Goal: Task Accomplishment & Management: Use online tool/utility

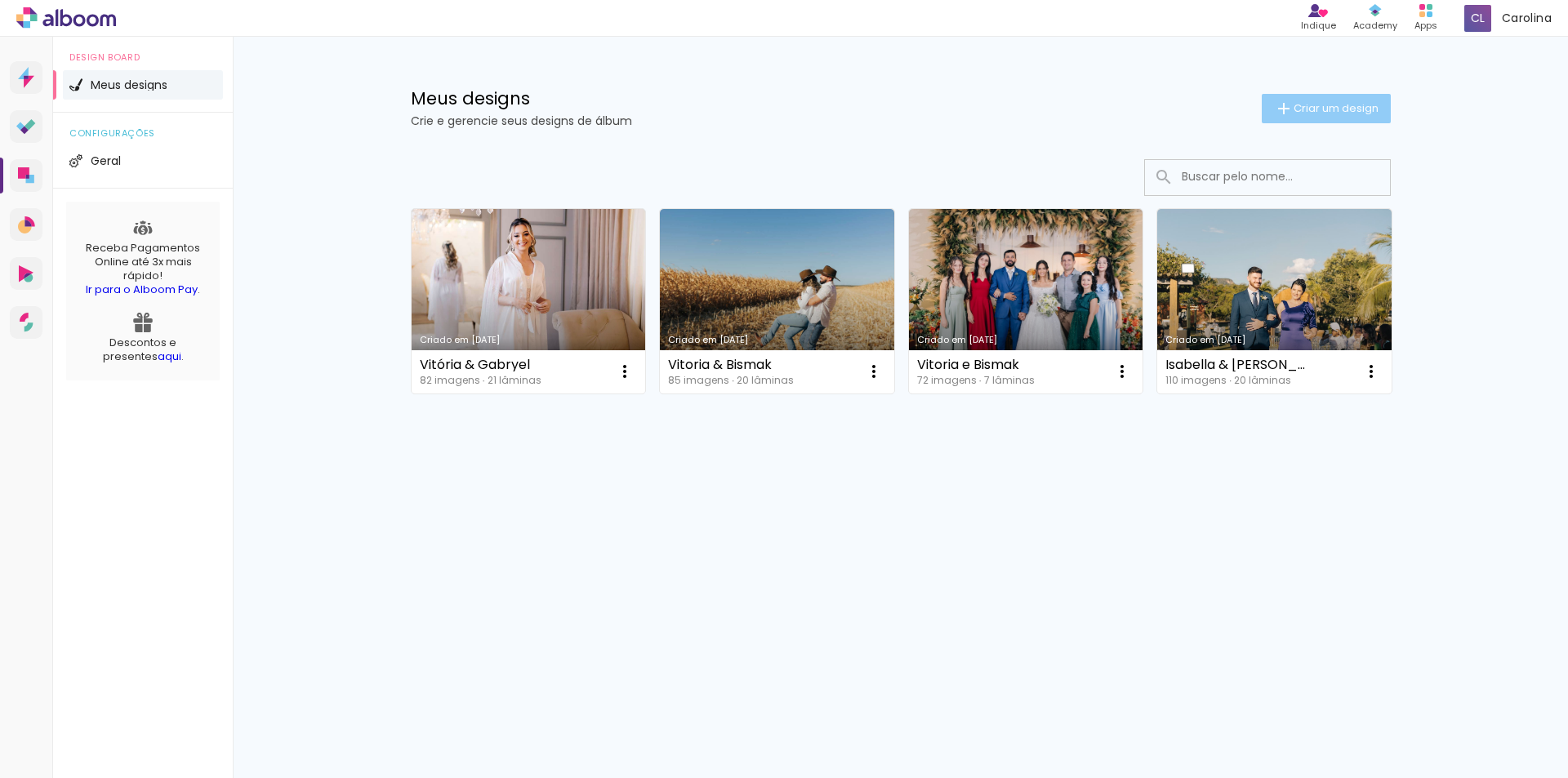
click at [1310, 107] on span "Criar um design" at bounding box center [1335, 108] width 85 height 11
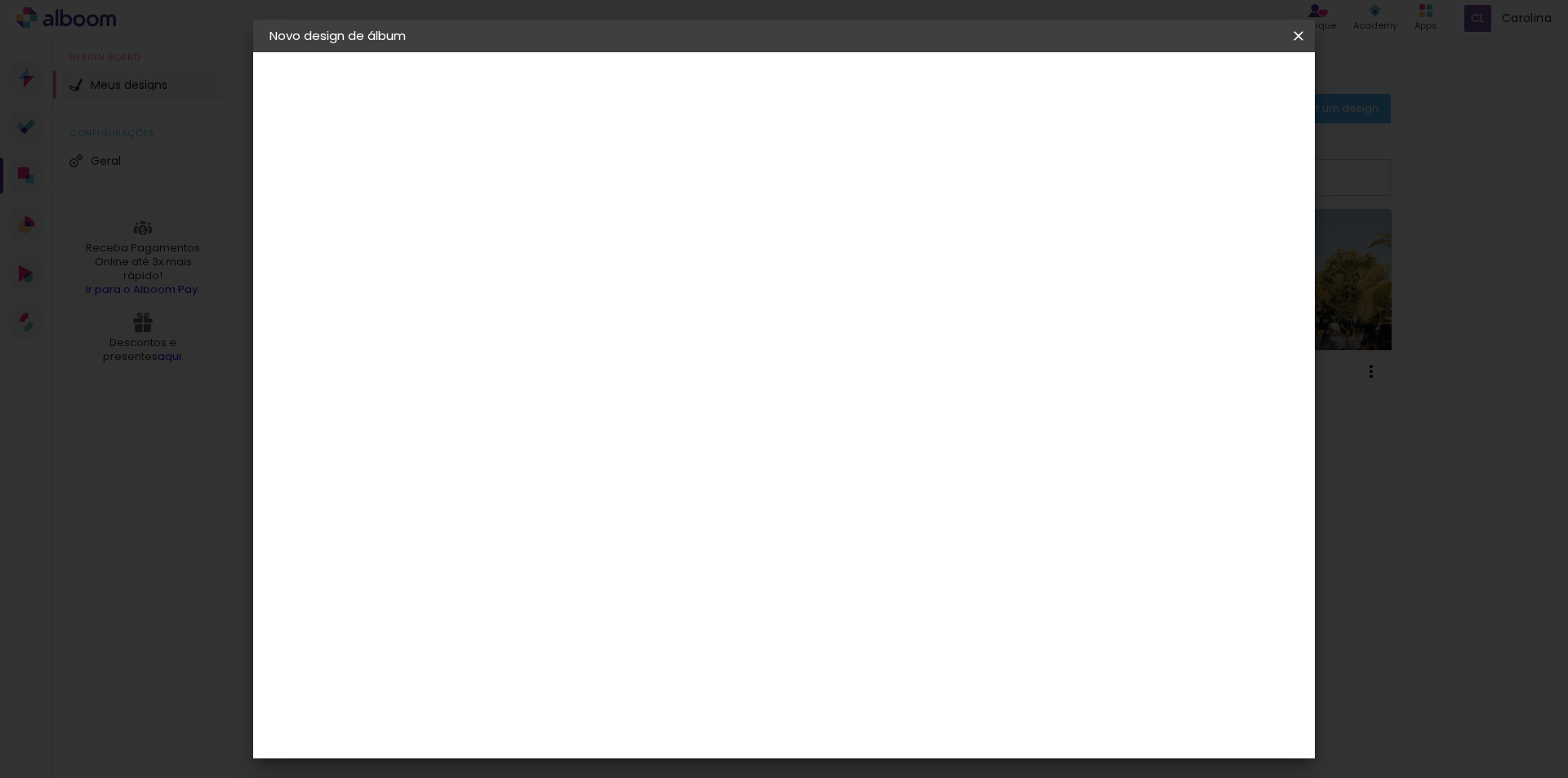
click at [536, 220] on input at bounding box center [536, 219] width 0 height 25
type input "Album [PERSON_NAME]"
type paper-input "Album [PERSON_NAME]"
click at [704, 77] on paper-button "Avançar" at bounding box center [663, 87] width 80 height 28
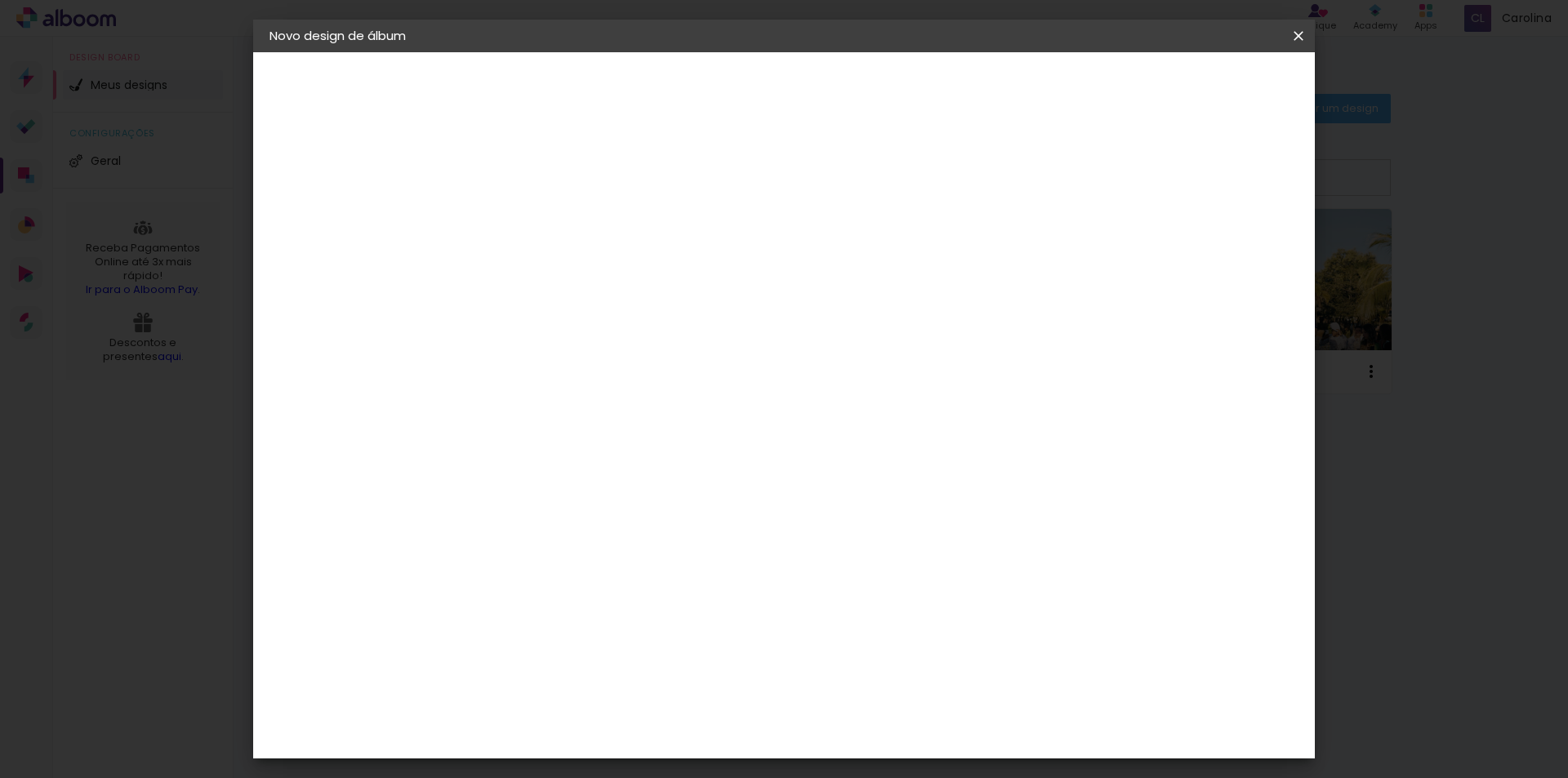
click at [546, 699] on div "Dueto" at bounding box center [545, 706] width 39 height 13
click at [0, 0] on slot "Avançar" at bounding box center [0, 0] width 0 height 0
